Goal: Task Accomplishment & Management: Use online tool/utility

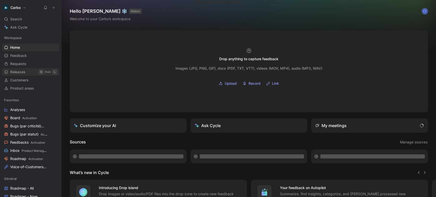
click at [24, 73] on span "Releases" at bounding box center [17, 71] width 15 height 5
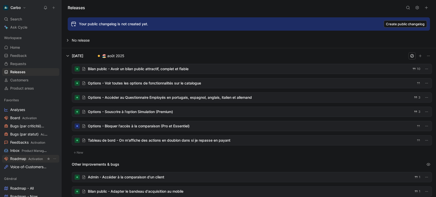
click at [30, 158] on span "Activation" at bounding box center [35, 159] width 15 height 4
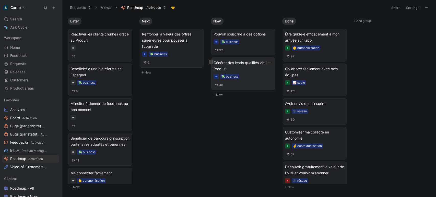
click at [248, 67] on span "Générer des leads qualifiés via le Produit" at bounding box center [242, 66] width 59 height 12
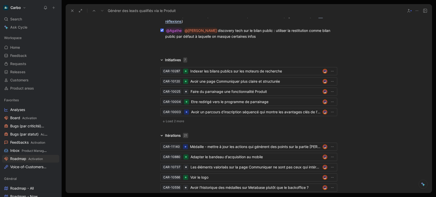
scroll to position [1289, 0]
click at [168, 119] on span "Load 2 more" at bounding box center [175, 121] width 18 height 4
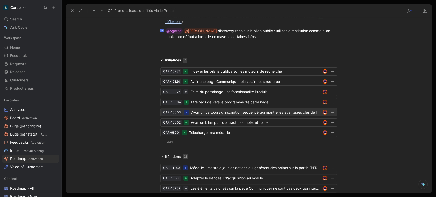
click at [215, 109] on div "Avoir un parcours d'inscription séquencé qui montre les avantages clés de l'app" at bounding box center [255, 112] width 129 height 6
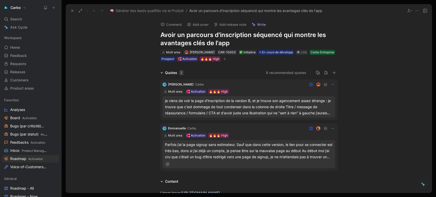
click at [239, 43] on h1 "Avoir un parcours d'inscription séquencé qui montre les avantages clés de l'app" at bounding box center [248, 39] width 177 height 16
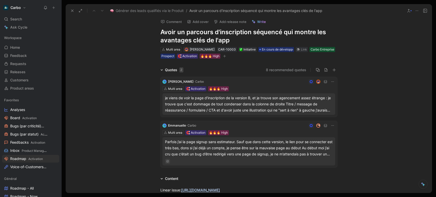
scroll to position [3, 0]
click at [278, 49] on span "En cours de développement" at bounding box center [282, 49] width 40 height 5
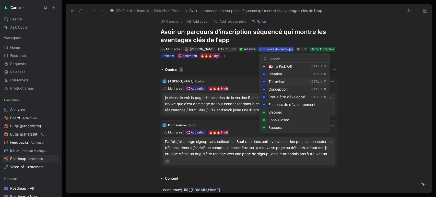
scroll to position [37, 0]
click at [276, 109] on span "Shipped" at bounding box center [275, 108] width 14 height 4
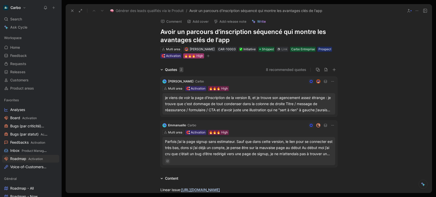
click at [195, 58] on div "🔥🔥🔥 High" at bounding box center [193, 55] width 19 height 5
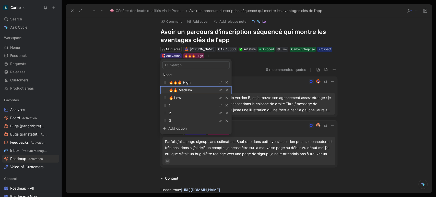
click at [189, 90] on span "🔥🔥 Medium" at bounding box center [180, 90] width 23 height 4
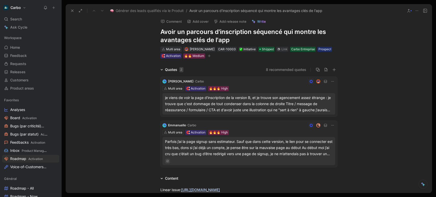
click at [171, 49] on div "Multi area" at bounding box center [173, 49] width 14 height 5
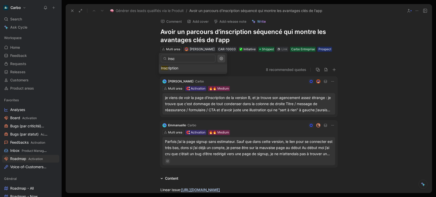
type input "insc"
click at [169, 66] on span "ription" at bounding box center [173, 68] width 10 height 4
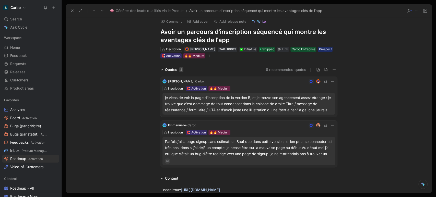
click at [209, 55] on icon "button" at bounding box center [209, 55] width 3 height 3
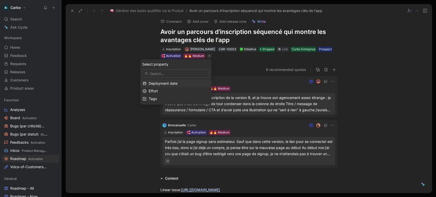
click at [173, 82] on span "Deployment date" at bounding box center [163, 83] width 29 height 4
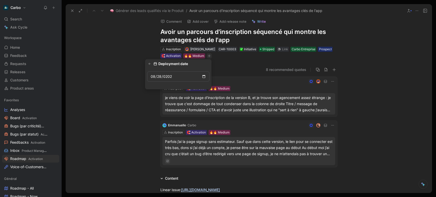
type input "[DATE]"
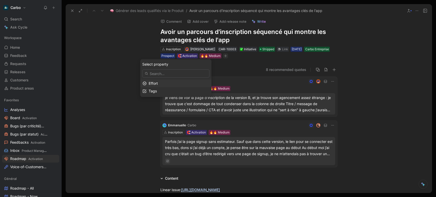
click at [170, 82] on div "Effort" at bounding box center [179, 83] width 61 height 6
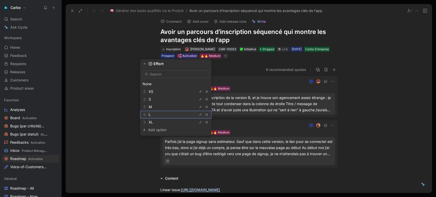
click at [163, 117] on div "L" at bounding box center [168, 115] width 38 height 6
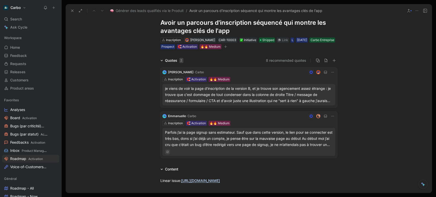
scroll to position [0, 0]
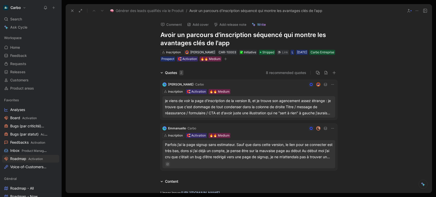
click at [296, 73] on button "8 recommended quotes" at bounding box center [286, 73] width 40 height 6
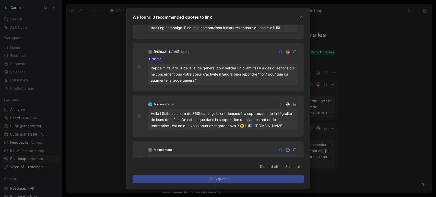
scroll to position [239, 0]
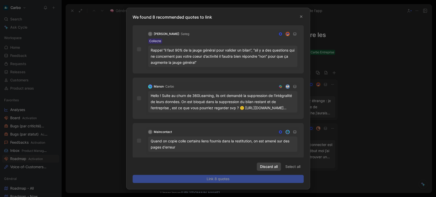
click at [272, 166] on span "Discard all" at bounding box center [269, 167] width 18 height 6
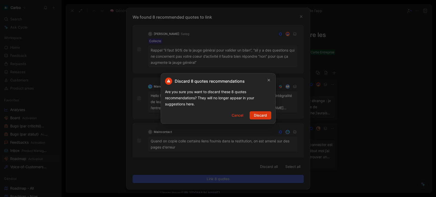
click at [261, 115] on span "Discard" at bounding box center [260, 115] width 13 height 6
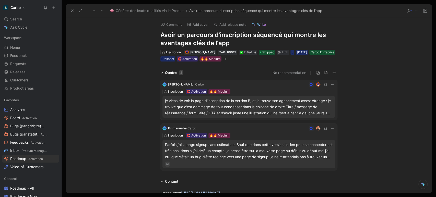
click at [229, 20] on div "Comment Add cover Add release note Write" at bounding box center [247, 23] width 179 height 10
click at [229, 24] on button "Add release note" at bounding box center [229, 24] width 37 height 7
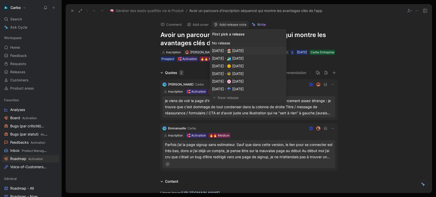
click at [243, 51] on span "[DATE] · 🏖️ [DATE]" at bounding box center [227, 51] width 31 height 4
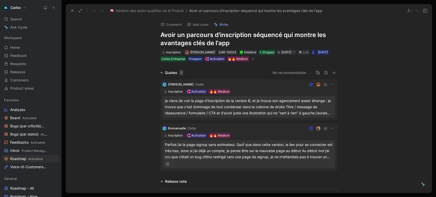
scroll to position [76, 0]
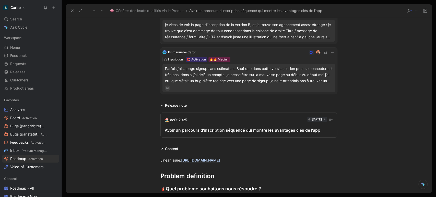
click at [197, 128] on div "Avoir un parcours d'inscription séquencé qui montre les avantages clés de l'app" at bounding box center [249, 130] width 168 height 6
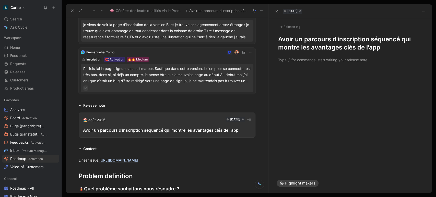
click at [279, 38] on h1 "Avoir un parcours d'inscription séquencé qui montre les avantages clés de l'app" at bounding box center [350, 43] width 144 height 16
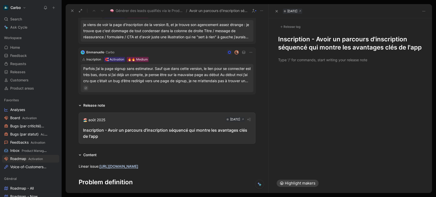
drag, startPoint x: 370, startPoint y: 37, endPoint x: 418, endPoint y: 38, distance: 48.0
click at [418, 38] on h1 "Inscription - Avoir un parcours d'inscription séquencé qui montre les avantages…" at bounding box center [350, 43] width 144 height 16
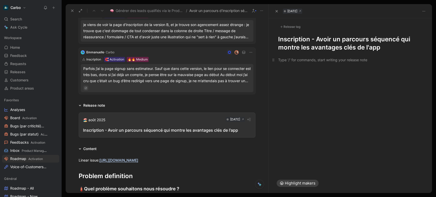
click at [297, 61] on div at bounding box center [350, 59] width 144 height 5
click at [291, 28] on div "Release tag" at bounding box center [290, 27] width 24 height 6
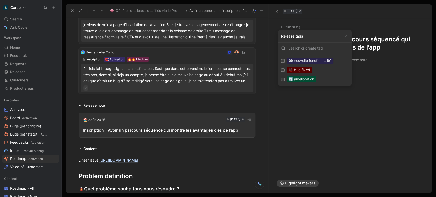
click at [309, 79] on div "🔄 amélioration" at bounding box center [301, 79] width 30 height 6
click at [284, 79] on input "🔄 amélioration Edit" at bounding box center [282, 79] width 3 height 3
checkbox input "true"
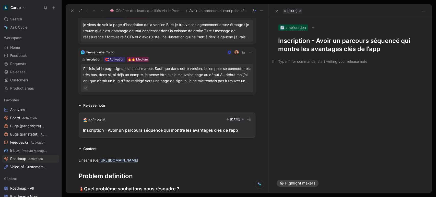
click at [299, 62] on div at bounding box center [350, 61] width 144 height 5
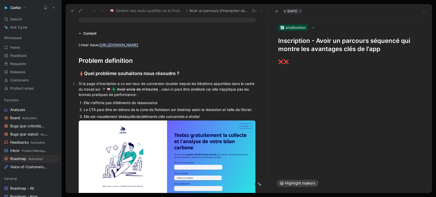
scroll to position [194, 0]
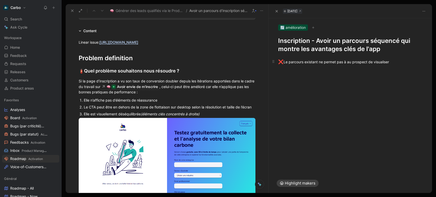
click at [306, 62] on div "❌ Le parcours existant ne permet pas à au prospect de visualiser" at bounding box center [350, 62] width 144 height 7
click at [413, 64] on div "❌ Le parcours d’inscription existant ne permet pas à au prospect de visualiser" at bounding box center [350, 62] width 144 height 7
click at [339, 62] on div "❌ Le parcours d’inscription existant ne permet pas à au prospect de visualiser …" at bounding box center [350, 65] width 144 height 12
click at [409, 71] on div "ne permet pas à au prospect de visualiser la valeur ajoutée de l’application." at bounding box center [352, 70] width 139 height 5
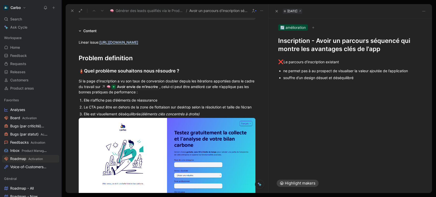
scroll to position [247, 0]
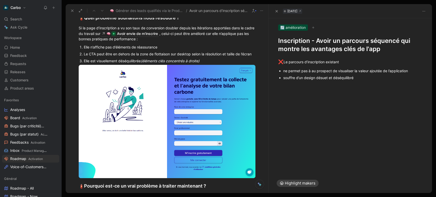
click at [409, 71] on div "ne permet pas à au prospect de visualiser la valeur ajoutée de l’application" at bounding box center [352, 70] width 139 height 5
click at [375, 81] on div "❌ Le parcours d’inscription existant ne permet pas à au prospect de visualiser …" at bounding box center [349, 73] width 163 height 41
click at [417, 69] on div "ne permet pas à au prospect de visualiser la valeur ajoutée de l’application" at bounding box center [352, 70] width 139 height 5
click at [369, 77] on div "souffre d’un design désuet et déséquilibré" at bounding box center [352, 77] width 139 height 5
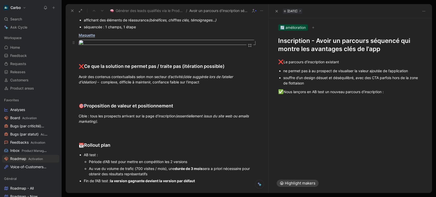
scroll to position [512, 0]
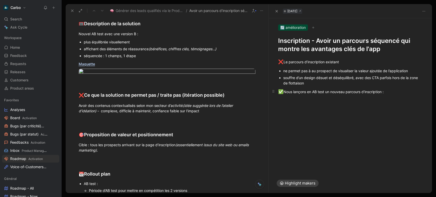
click at [403, 92] on div "✅ Nous lançons en AB test un nouveau parcours d'inscription :" at bounding box center [350, 92] width 144 height 7
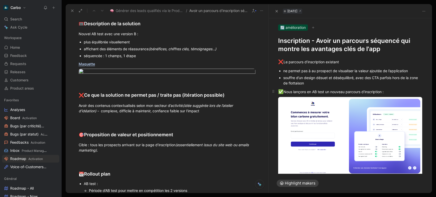
click at [394, 90] on div "✅ Nous lançons en AB test un nouveau parcours d'inscription :" at bounding box center [350, 92] width 144 height 7
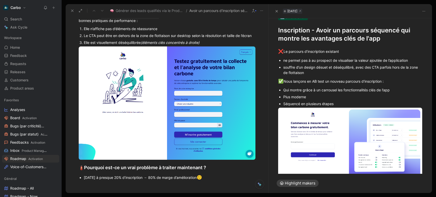
scroll to position [253, 0]
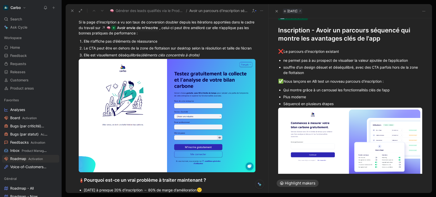
click at [323, 72] on div "souffre d’un design désuet et déséquilibré, avec des CTA parfois hors de la zon…" at bounding box center [352, 70] width 139 height 11
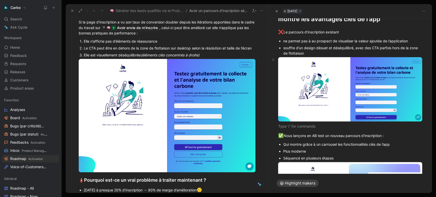
scroll to position [29, 0]
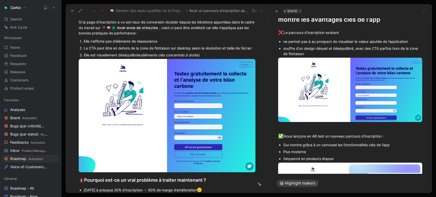
click at [317, 54] on div "souffre d’un design désuet et déséquilibré, avec des CTA parfois hors de la zon…" at bounding box center [352, 51] width 139 height 11
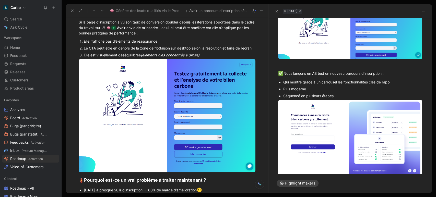
scroll to position [122, 0]
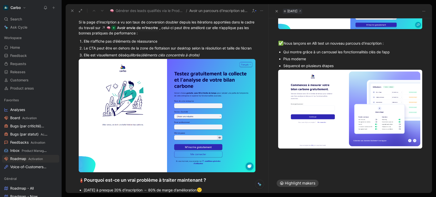
click at [315, 57] on div "Plus moderne" at bounding box center [352, 58] width 139 height 5
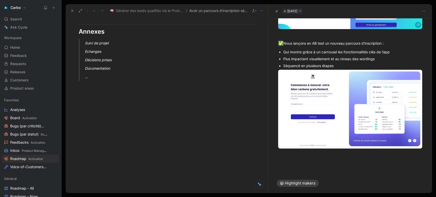
scroll to position [761, 0]
drag, startPoint x: 77, startPoint y: 72, endPoint x: 123, endPoint y: 130, distance: 74.3
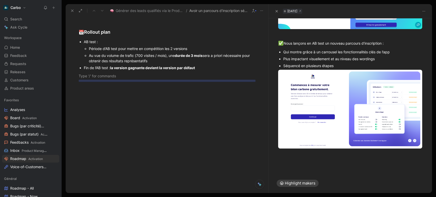
scroll to position [745, 0]
click at [292, 160] on div at bounding box center [350, 162] width 144 height 5
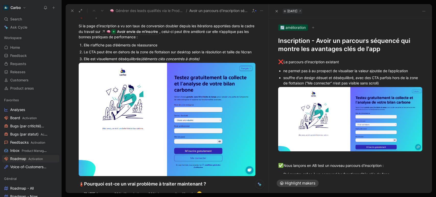
scroll to position [0, 0]
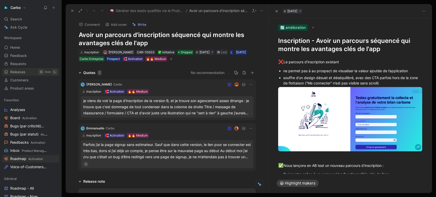
click at [25, 71] on span "Releases" at bounding box center [17, 71] width 15 height 5
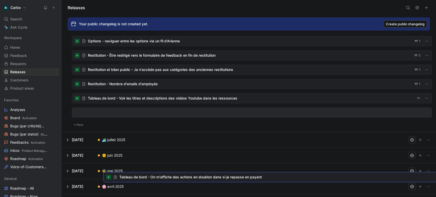
scroll to position [249, 0]
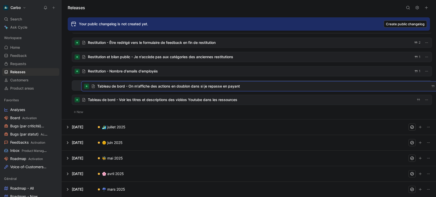
drag, startPoint x: 121, startPoint y: 86, endPoint x: 130, endPoint y: 88, distance: 10.0
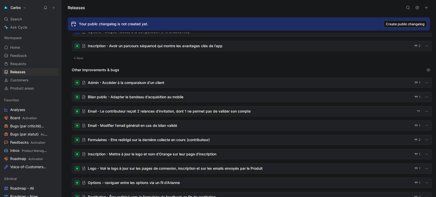
scroll to position [0, 0]
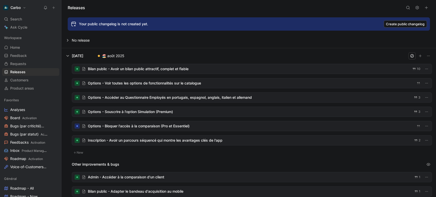
click at [148, 128] on div at bounding box center [252, 126] width 360 height 10
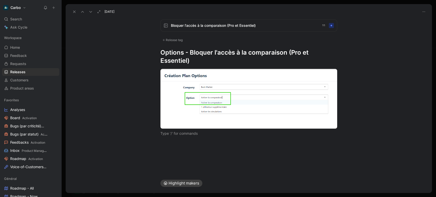
click at [240, 24] on span "Bloquer l'accès à la comparaison (Pro et Essentiel)" at bounding box center [244, 25] width 147 height 6
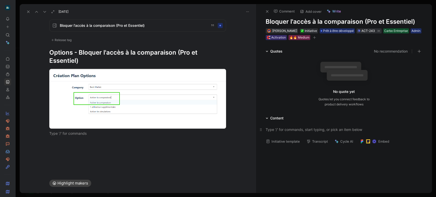
click at [293, 129] on div at bounding box center [344, 129] width 157 height 5
click at [316, 38] on icon "button" at bounding box center [314, 37] width 3 height 3
click at [90, 26] on span "Bloquer l'accès à la comparaison (Pro et Essentiel)" at bounding box center [133, 25] width 147 height 6
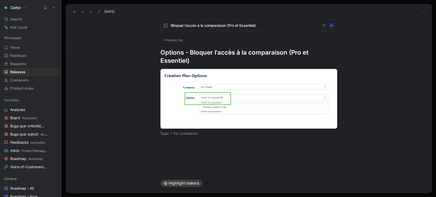
click at [210, 24] on span "Bloquer l'accès à la comparaison (Pro et Essentiel)" at bounding box center [244, 25] width 147 height 6
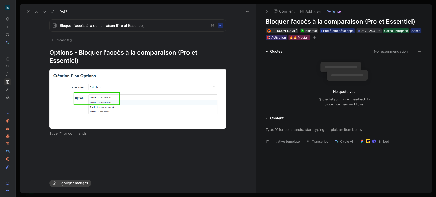
click at [29, 10] on icon at bounding box center [28, 12] width 4 height 4
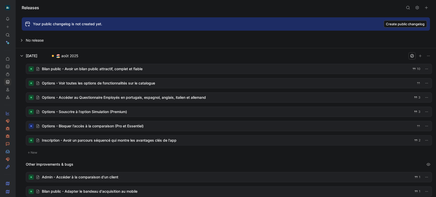
click at [97, 128] on div at bounding box center [228, 126] width 405 height 10
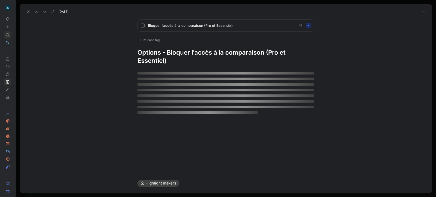
click at [9, 33] on icon at bounding box center [8, 35] width 4 height 4
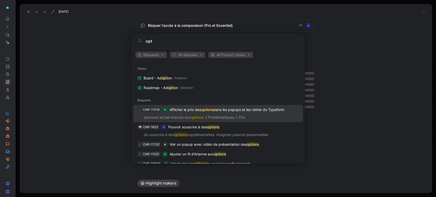
type input "opt"
click at [47, 78] on body "To pick up a draggable item, press the space bar. While dragging, use the arrow…" at bounding box center [218, 98] width 436 height 197
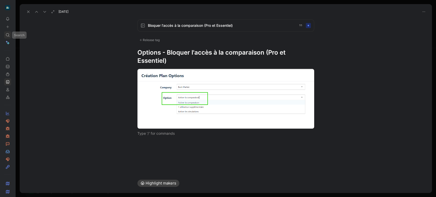
click at [8, 36] on icon at bounding box center [8, 35] width 4 height 4
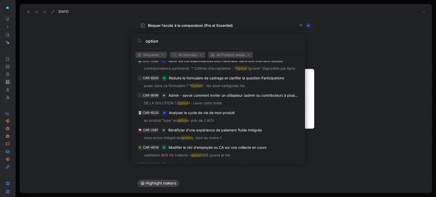
scroll to position [102, 0]
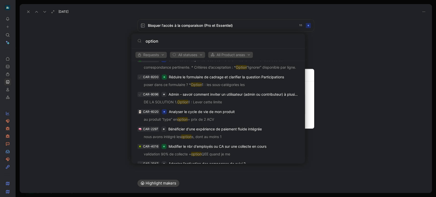
type input "option"
click at [9, 74] on body "To pick up a draggable item, press the space bar. While dragging, use the arrow…" at bounding box center [218, 98] width 436 height 197
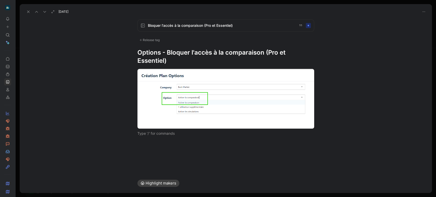
click at [28, 12] on use at bounding box center [28, 12] width 2 height 2
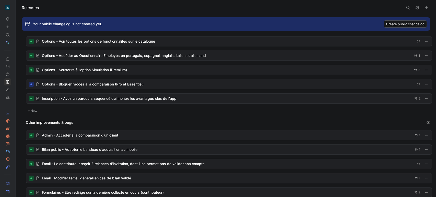
scroll to position [41, 0]
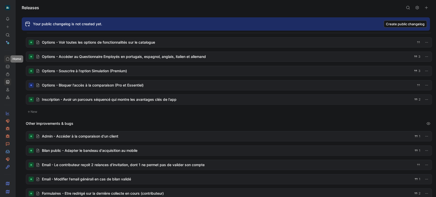
click at [6, 62] on link at bounding box center [7, 58] width 7 height 7
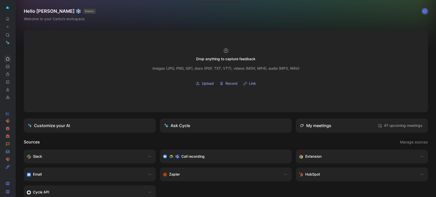
click at [16, 8] on icon at bounding box center [17, 8] width 4 height 4
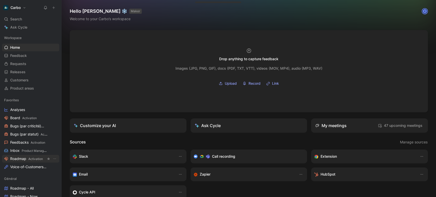
click at [23, 159] on span "Roadmap Activation" at bounding box center [26, 158] width 33 height 5
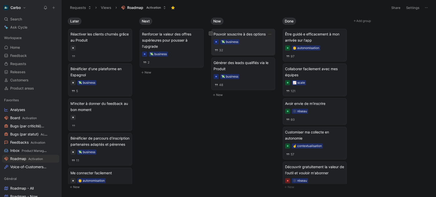
click at [248, 38] on div "Pouvoir souscrire à des options 💸 business 32" at bounding box center [242, 42] width 59 height 22
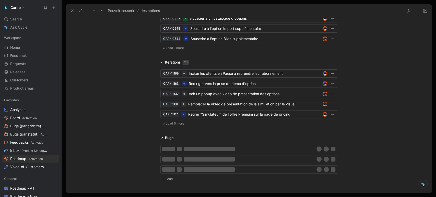
scroll to position [1262, 0]
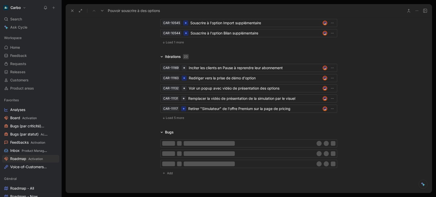
click at [170, 120] on span "Load 5 more" at bounding box center [175, 118] width 18 height 4
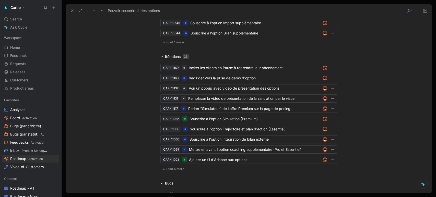
click at [171, 171] on span "Load 5 more" at bounding box center [175, 169] width 18 height 4
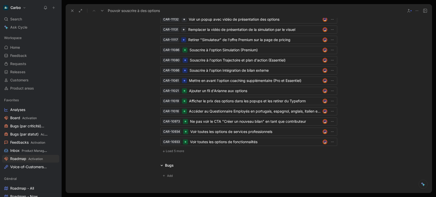
scroll to position [1331, 0]
click at [166, 153] on span "Load 5 more" at bounding box center [175, 151] width 18 height 4
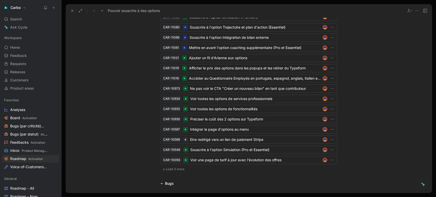
scroll to position [1366, 0]
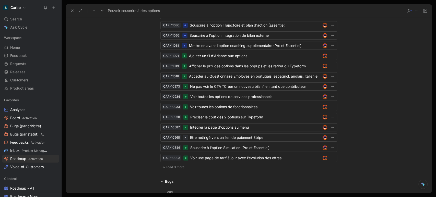
click at [167, 169] on span "Load 3 more" at bounding box center [175, 167] width 19 height 4
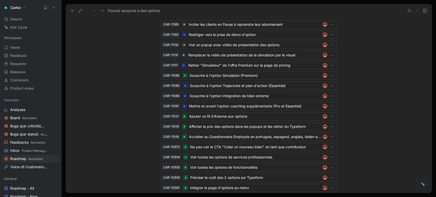
scroll to position [1290, 0]
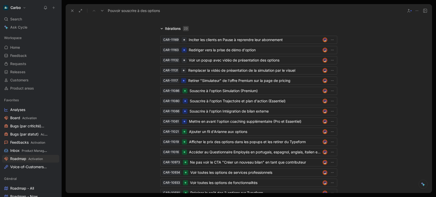
click at [72, 11] on icon at bounding box center [72, 11] width 4 height 4
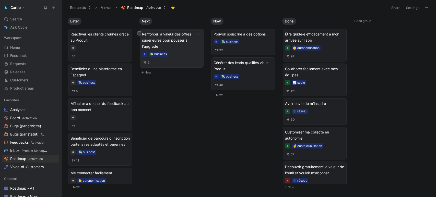
click at [174, 40] on span "Renforcer la valeur des offres supérieures pour pousser à l'upgrade" at bounding box center [171, 40] width 59 height 18
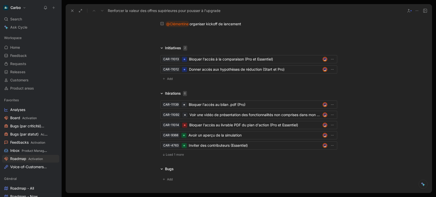
scroll to position [476, 0]
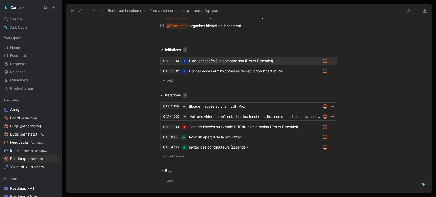
click at [241, 59] on div "Bloquer l'accès à la comparaison (Pro et Essentiel)" at bounding box center [254, 61] width 131 height 6
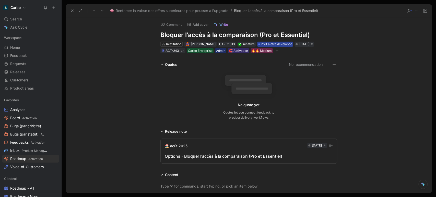
click at [284, 42] on span "Prêt à être développé" at bounding box center [276, 44] width 31 height 5
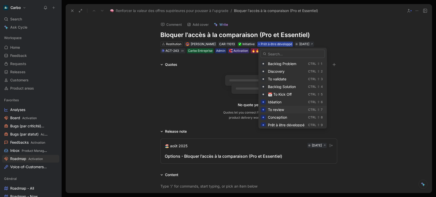
scroll to position [15, 0]
click at [277, 118] on span "En cours de développement" at bounding box center [291, 118] width 47 height 4
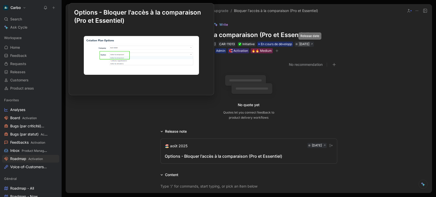
click at [306, 44] on div "[DATE]" at bounding box center [304, 44] width 10 height 5
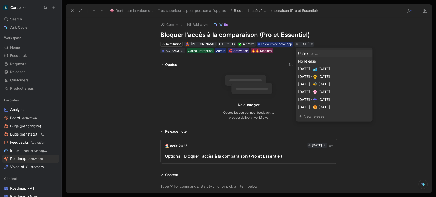
click at [311, 54] on div "Unlink release" at bounding box center [334, 54] width 72 height 6
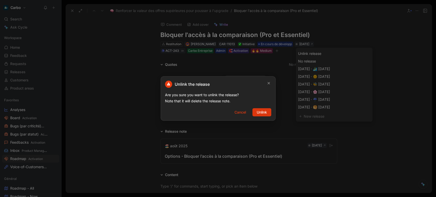
click at [264, 111] on span "Unlink" at bounding box center [262, 112] width 10 height 6
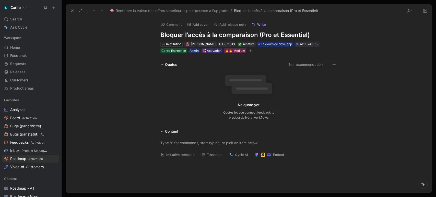
click at [136, 87] on div "Quotes No recommendation No quote yet Quotes let you connect feedback to produc…" at bounding box center [249, 92] width 366 height 61
